Goal: Check status: Check status

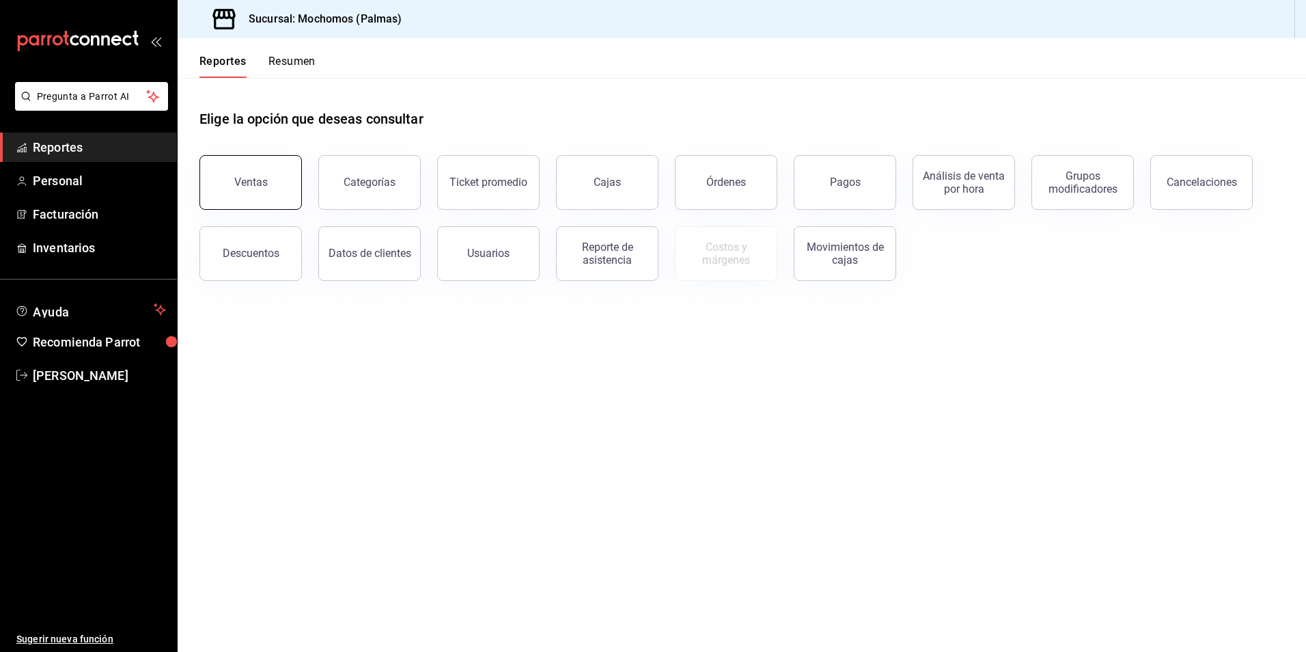
click at [279, 193] on button "Ventas" at bounding box center [250, 182] width 102 height 55
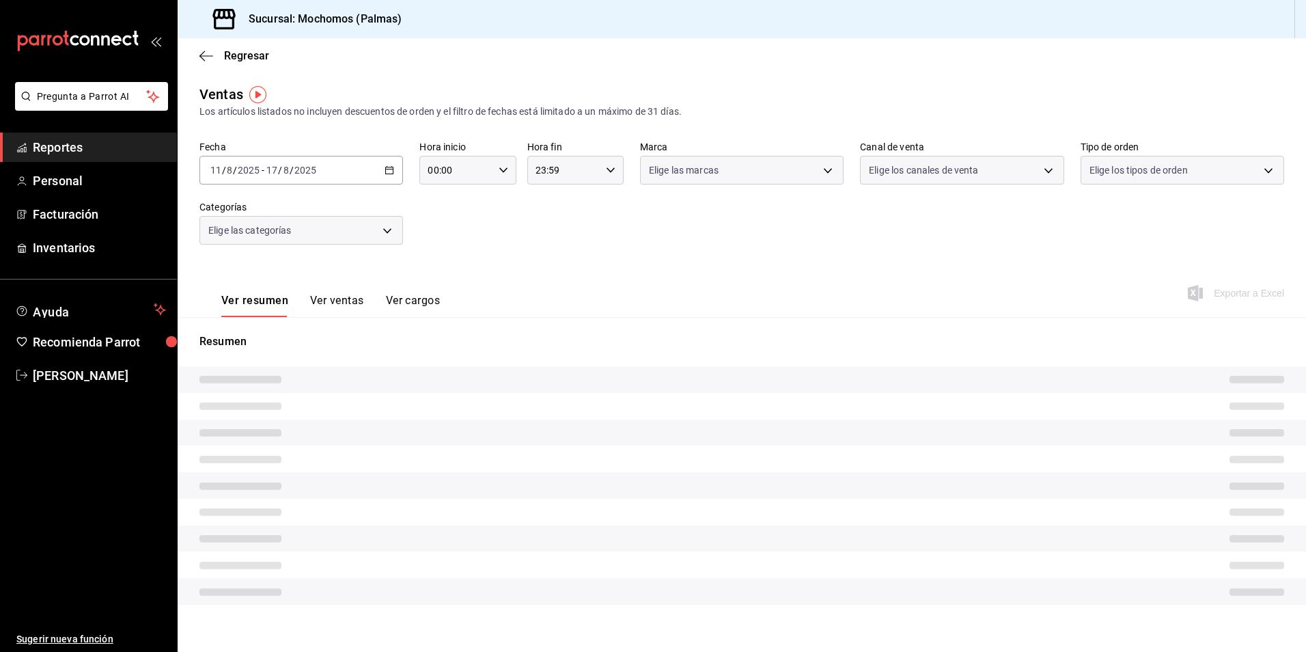
type input "05:00"
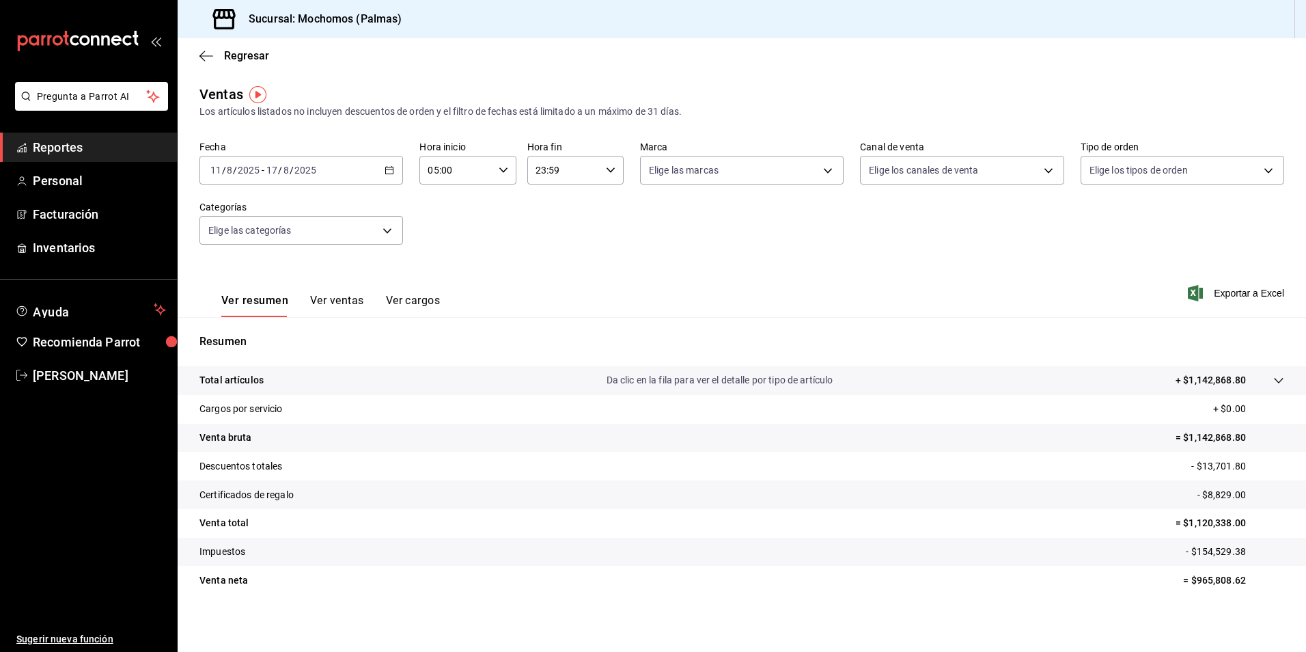
click at [389, 173] on icon "button" at bounding box center [390, 170] width 10 height 10
click at [229, 335] on span "Rango de fechas" at bounding box center [264, 334] width 106 height 14
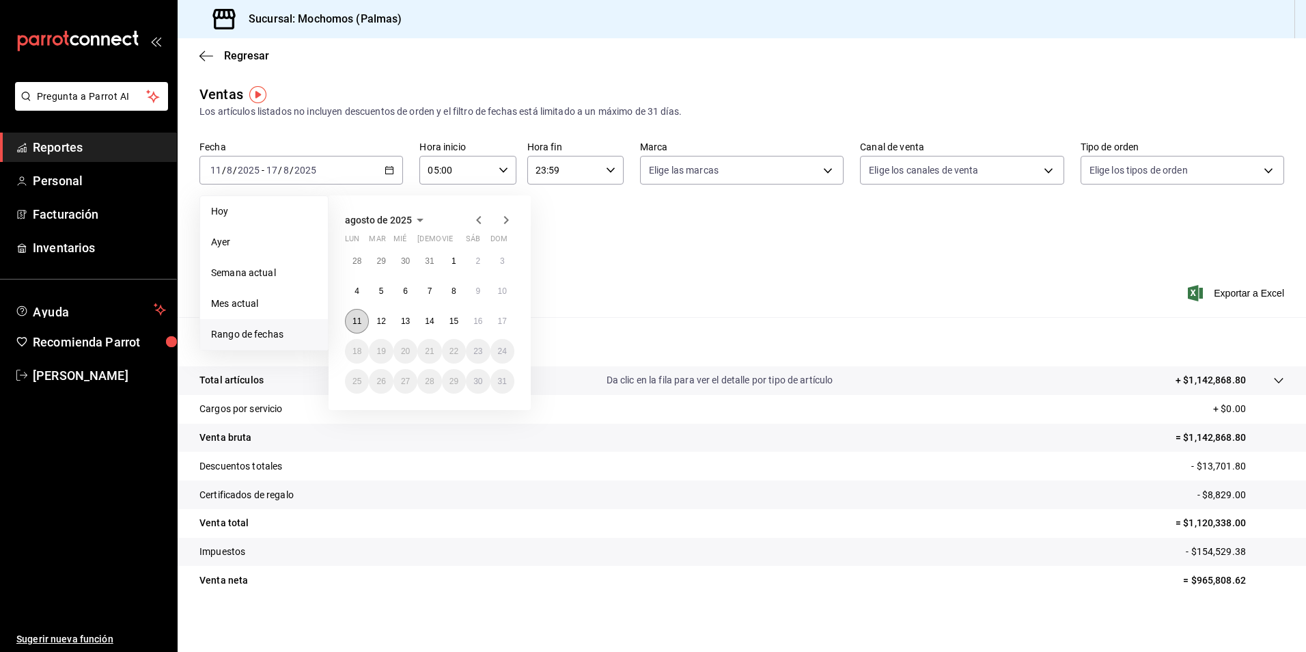
click at [364, 316] on button "11" at bounding box center [357, 321] width 24 height 25
click at [502, 321] on abbr "17" at bounding box center [502, 321] width 9 height 10
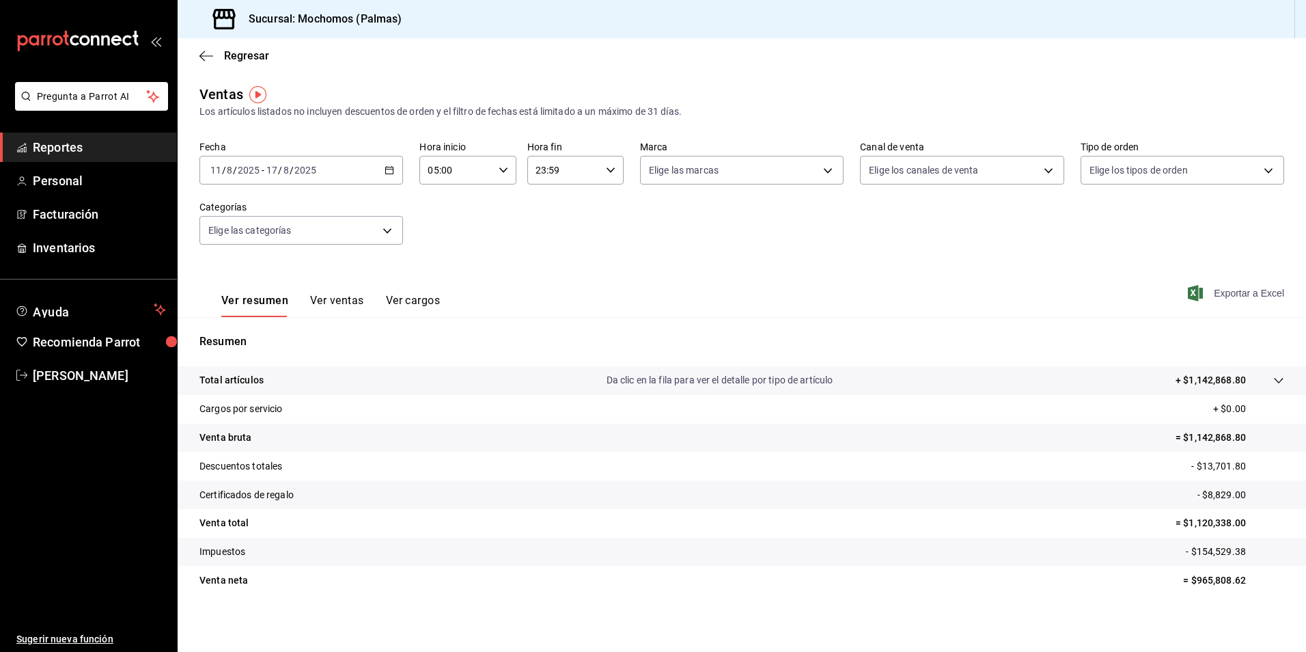
click at [1189, 294] on icon "button" at bounding box center [1195, 293] width 15 height 16
